Goal: Task Accomplishment & Management: Manage account settings

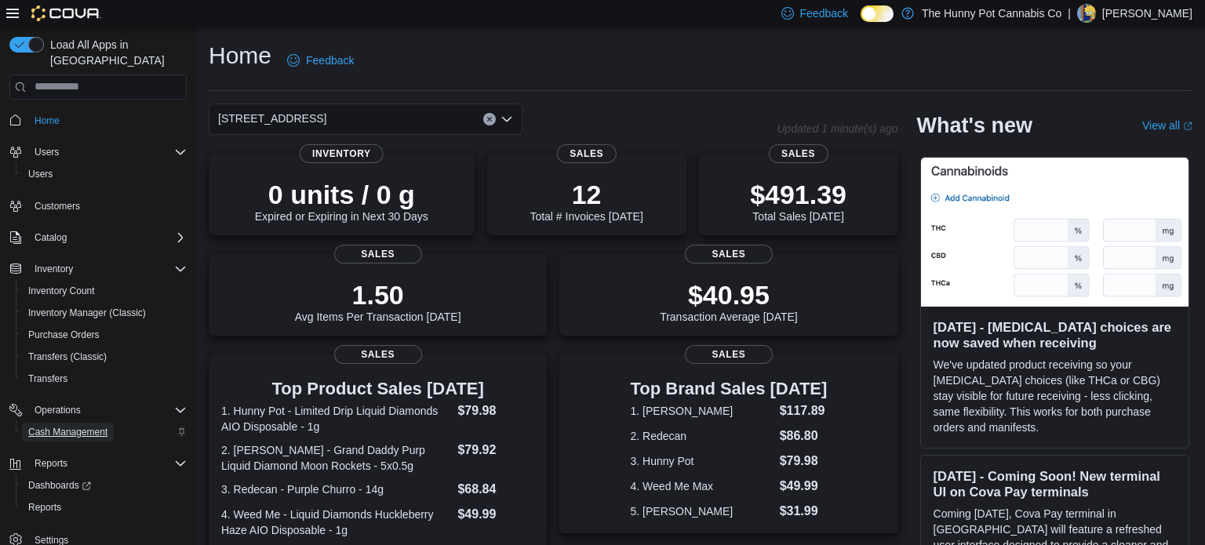
click at [78, 426] on span "Cash Management" at bounding box center [67, 432] width 79 height 13
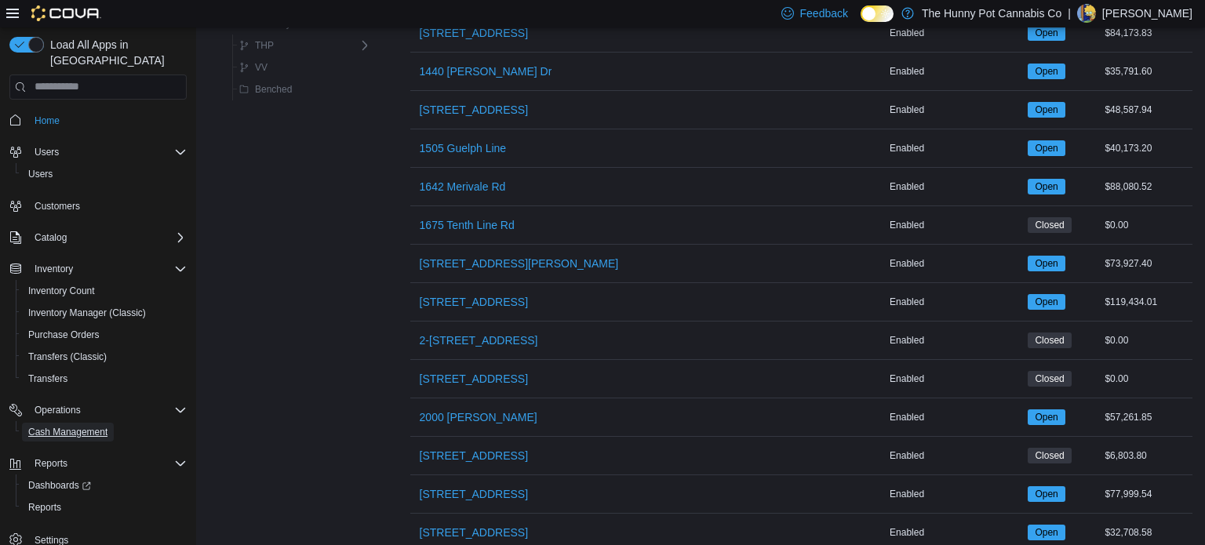
scroll to position [461, 0]
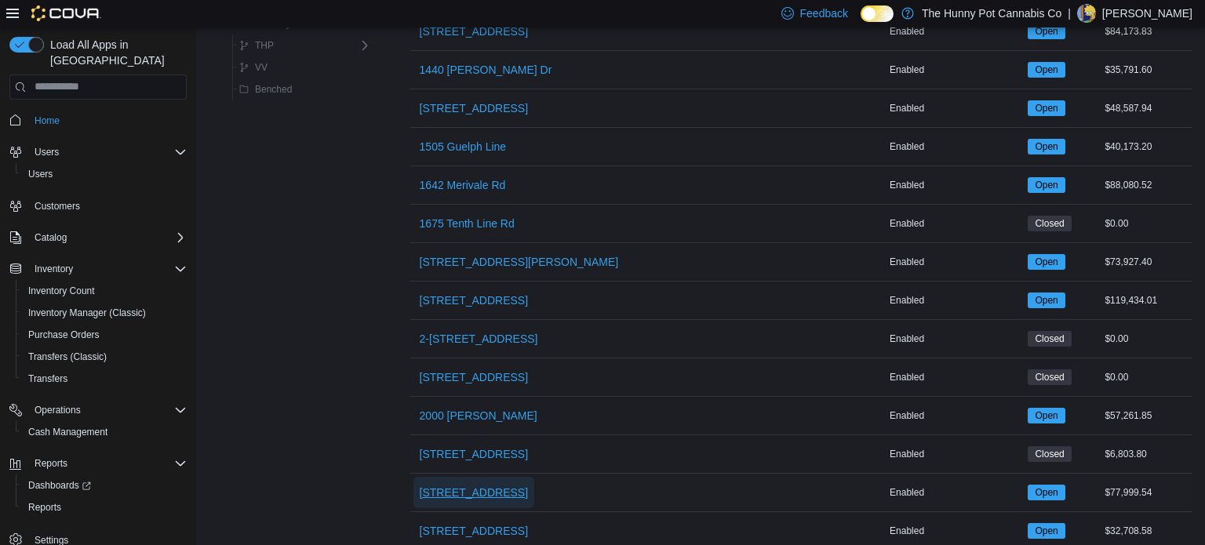
click at [462, 496] on span "[STREET_ADDRESS]" at bounding box center [474, 493] width 108 height 16
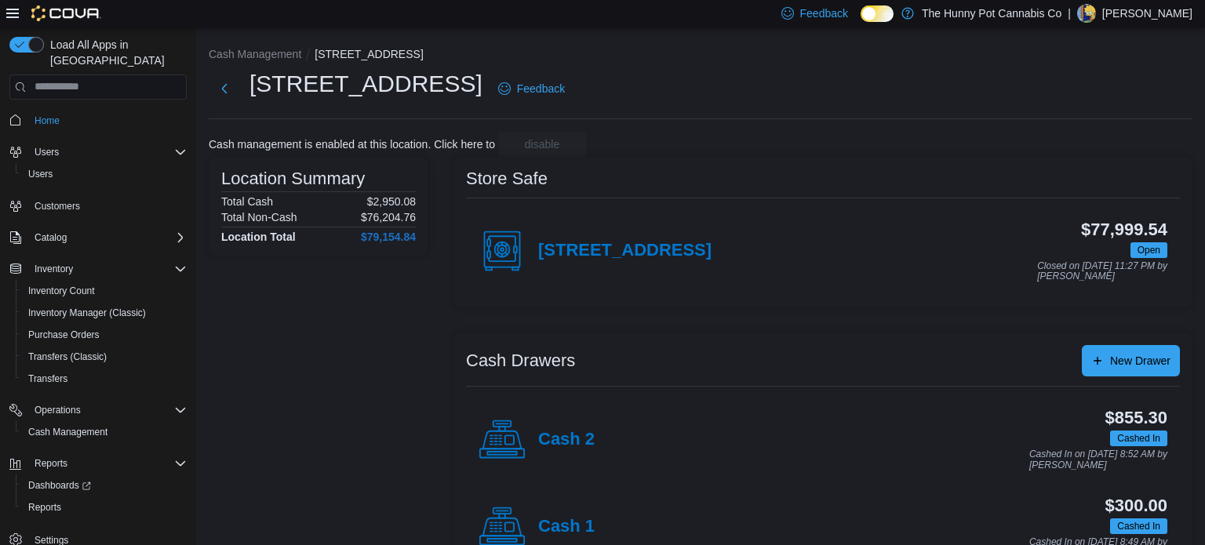
click at [563, 451] on div "Cash 2" at bounding box center [537, 440] width 116 height 47
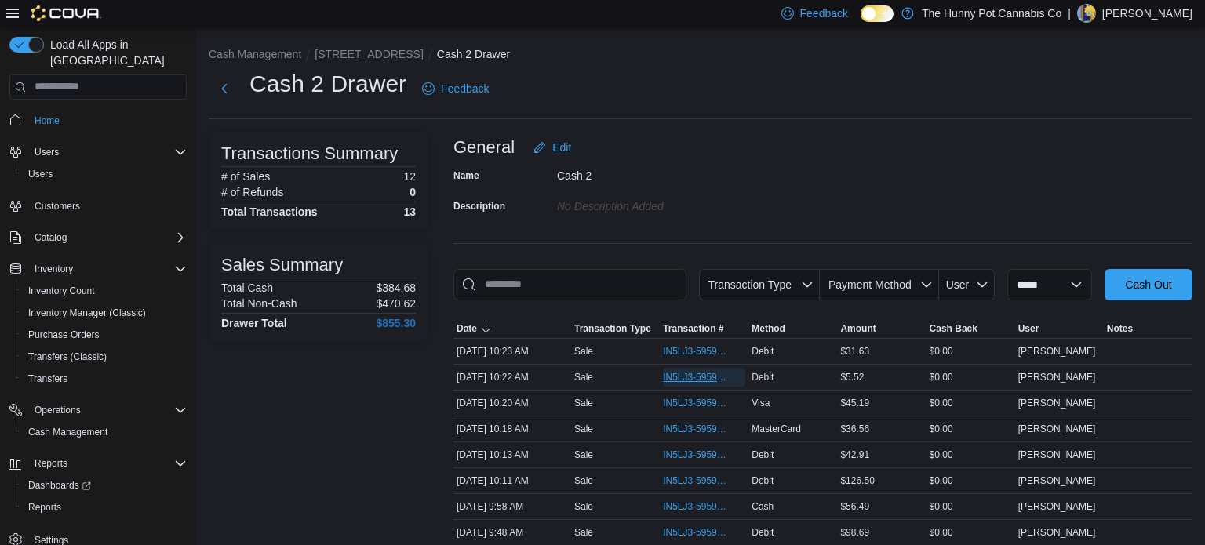
click at [685, 380] on span "IN5LJ3-5959262" at bounding box center [696, 377] width 67 height 13
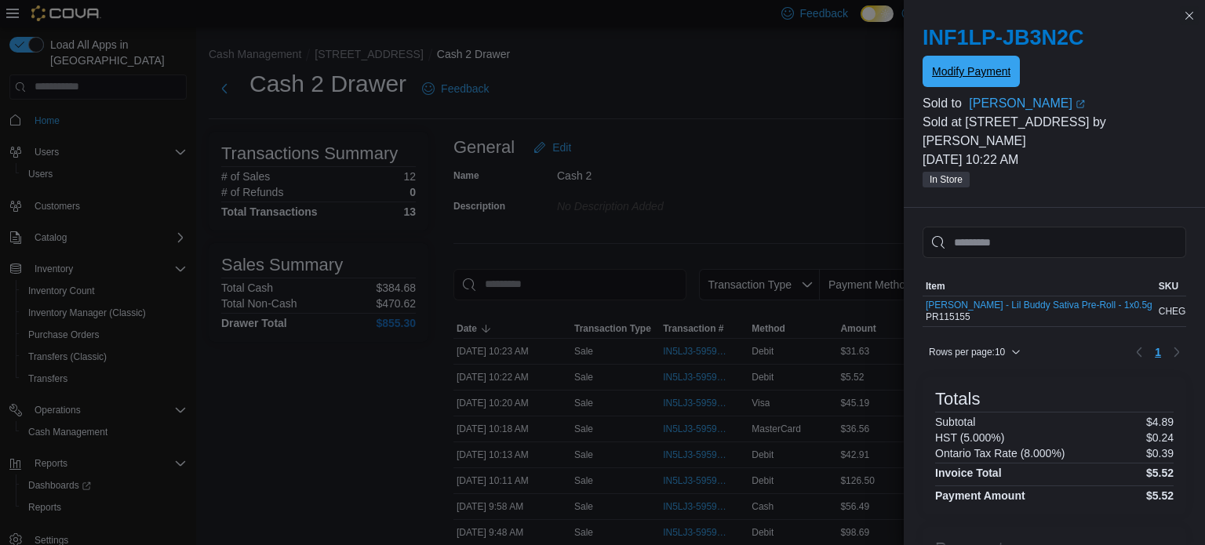
click at [942, 70] on span "Modify Payment" at bounding box center [971, 72] width 78 height 16
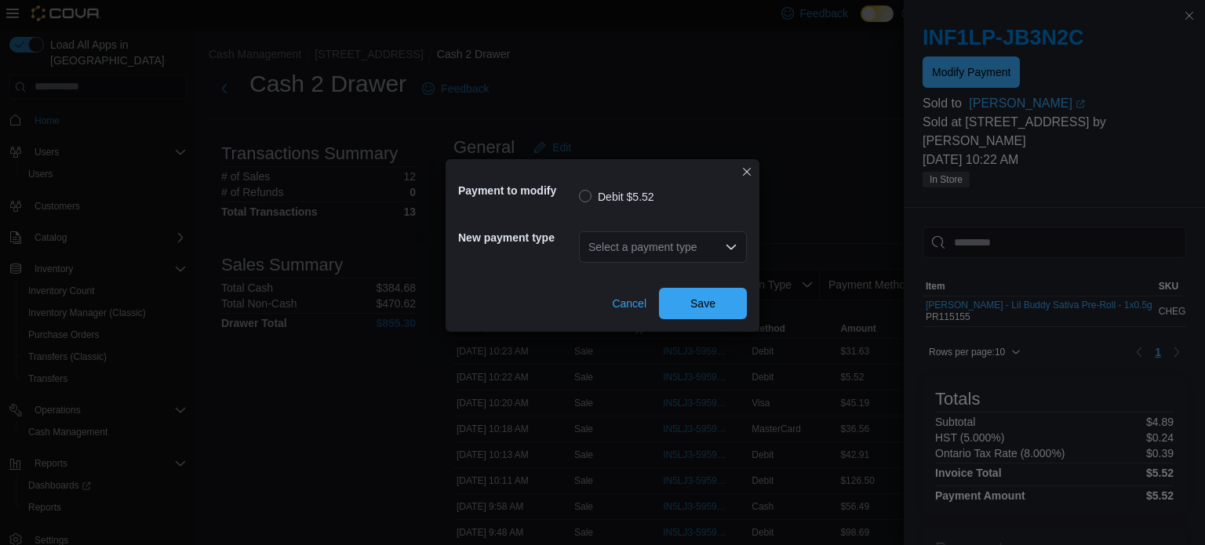
click at [732, 243] on icon "Open list of options" at bounding box center [731, 247] width 13 height 13
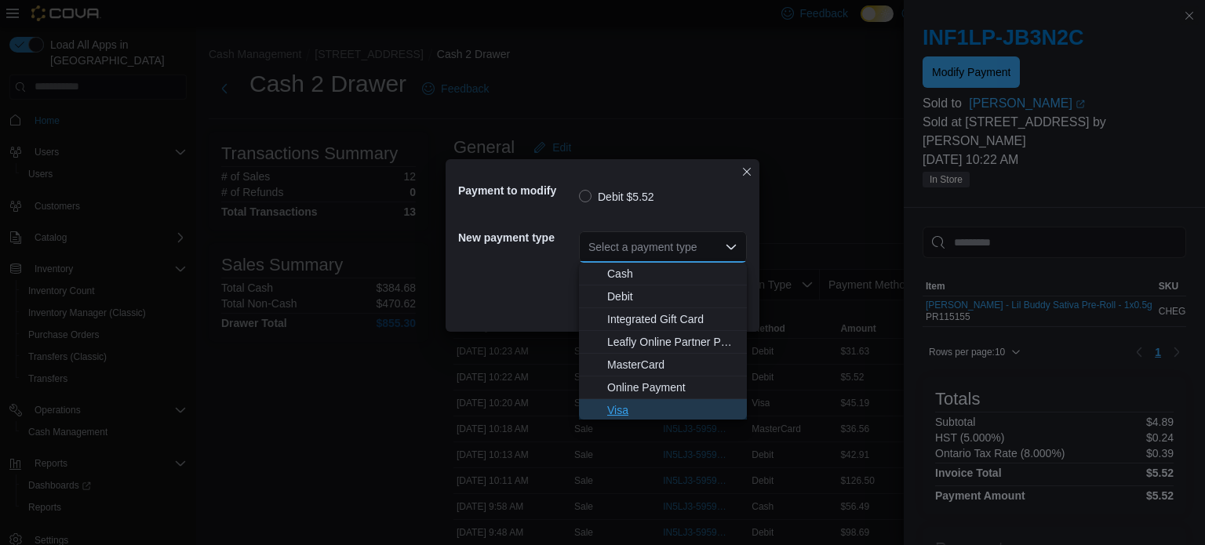
click at [615, 403] on span "Visa" at bounding box center [672, 411] width 130 height 16
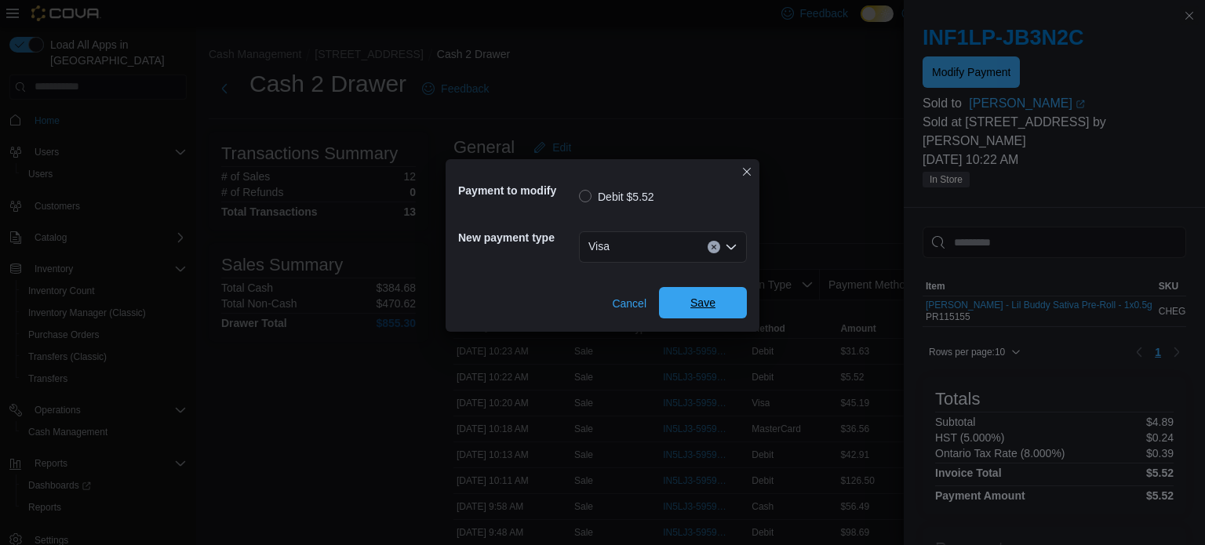
click at [670, 312] on span "Save" at bounding box center [703, 302] width 69 height 31
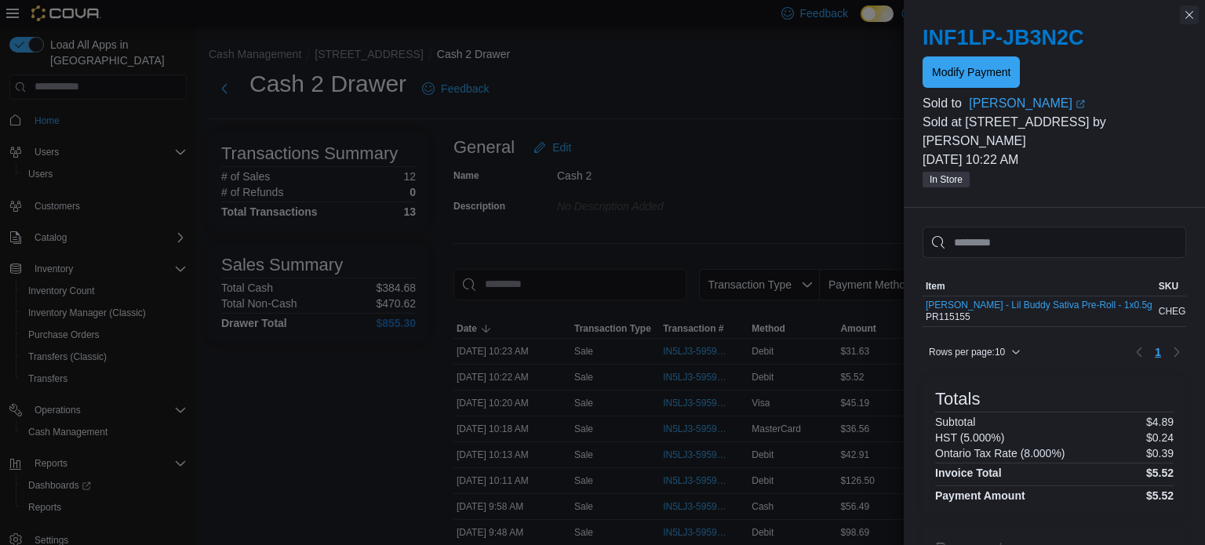
click at [1191, 14] on button "Close this dialog" at bounding box center [1189, 14] width 19 height 19
